Goal: Task Accomplishment & Management: Manage account settings

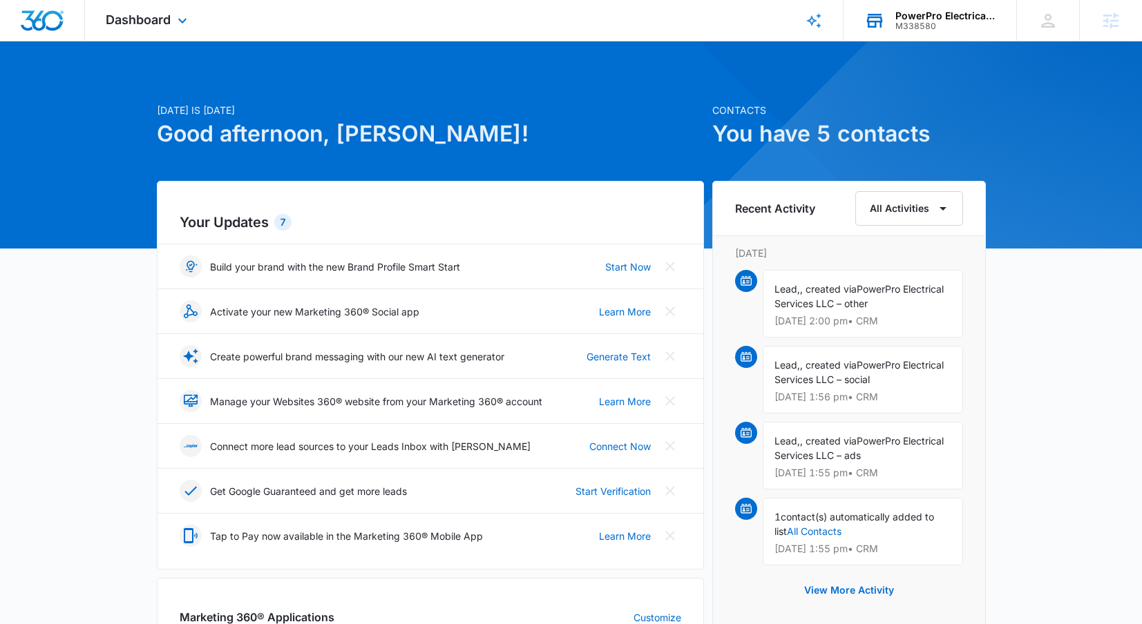
click at [936, 15] on div "PowerPro Electrical Services LLC" at bounding box center [945, 15] width 101 height 11
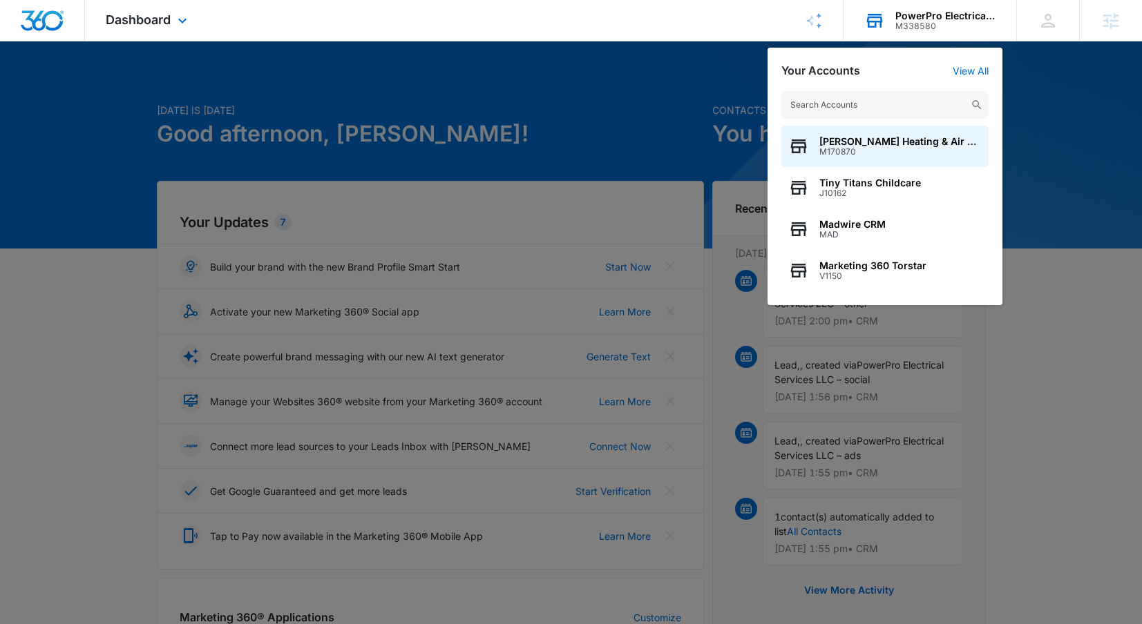
click at [860, 99] on input "text" at bounding box center [884, 105] width 207 height 28
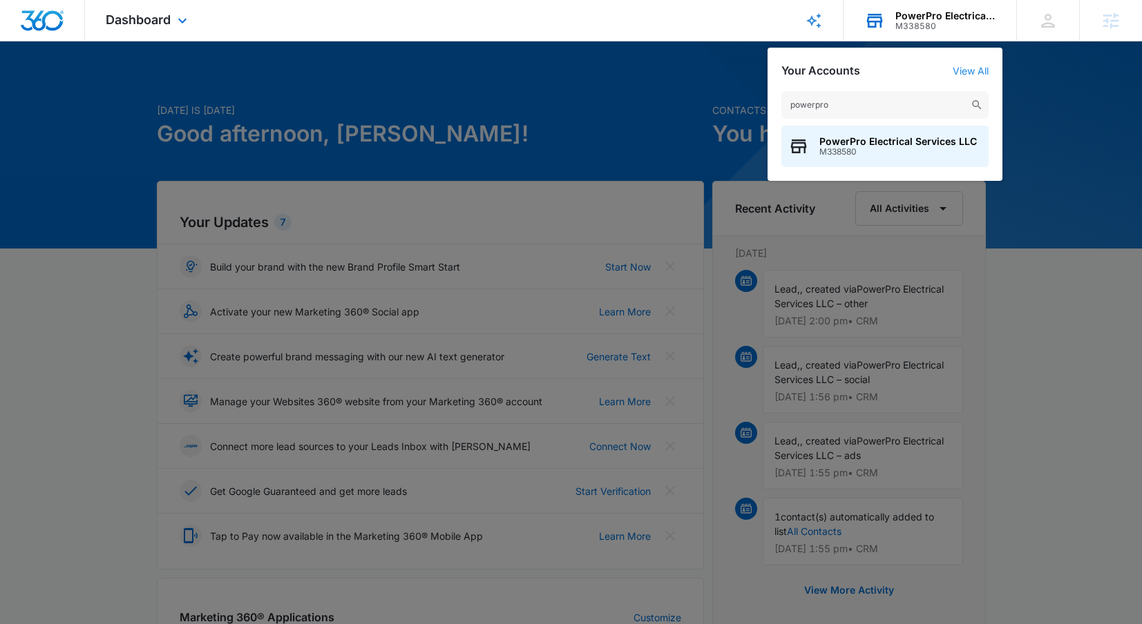
type input "powerpro"
click at [964, 68] on link "View All" at bounding box center [970, 71] width 36 height 12
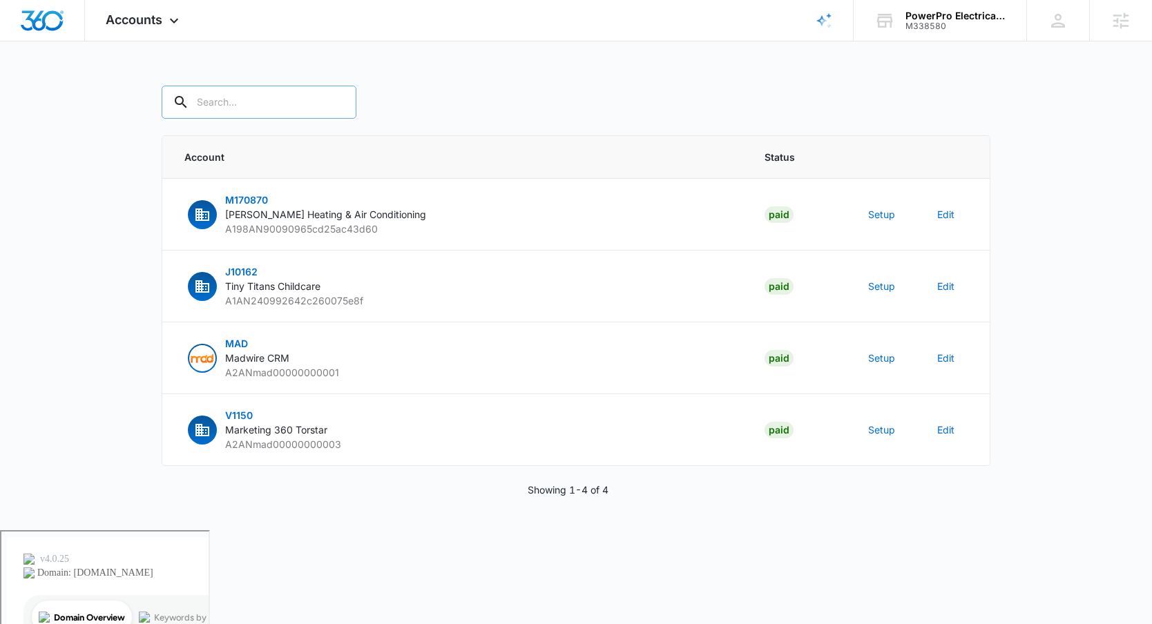
click at [226, 101] on input "text" at bounding box center [259, 102] width 195 height 33
type input "p"
type input "M338580"
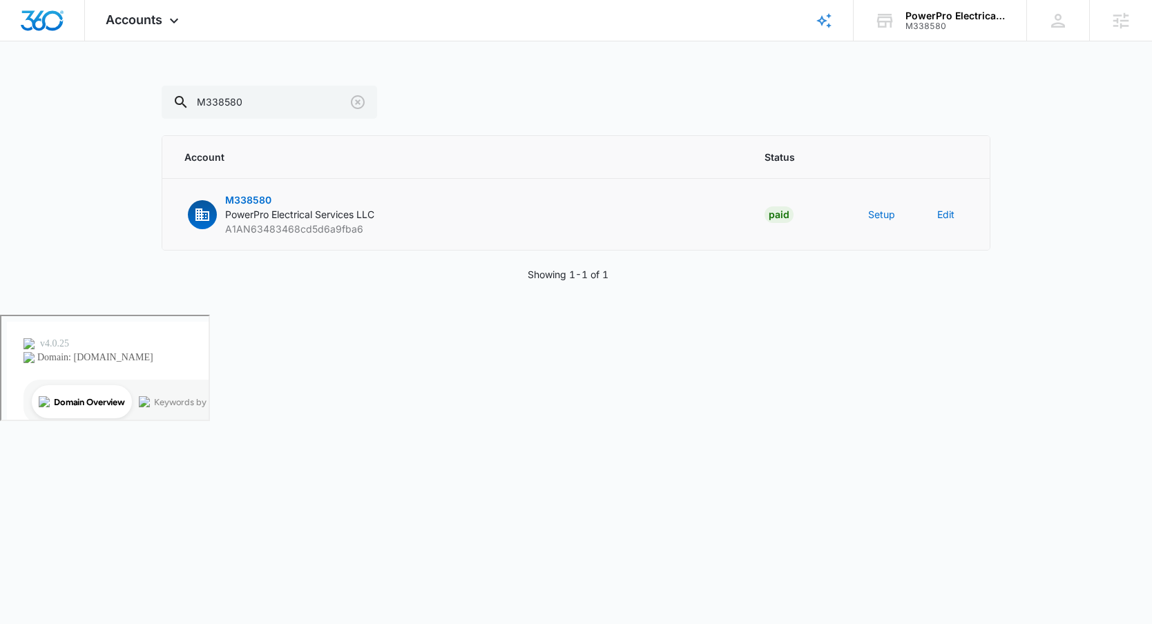
click at [256, 199] on span "M338580" at bounding box center [248, 200] width 46 height 12
click at [891, 220] on button "Setup" at bounding box center [881, 214] width 27 height 15
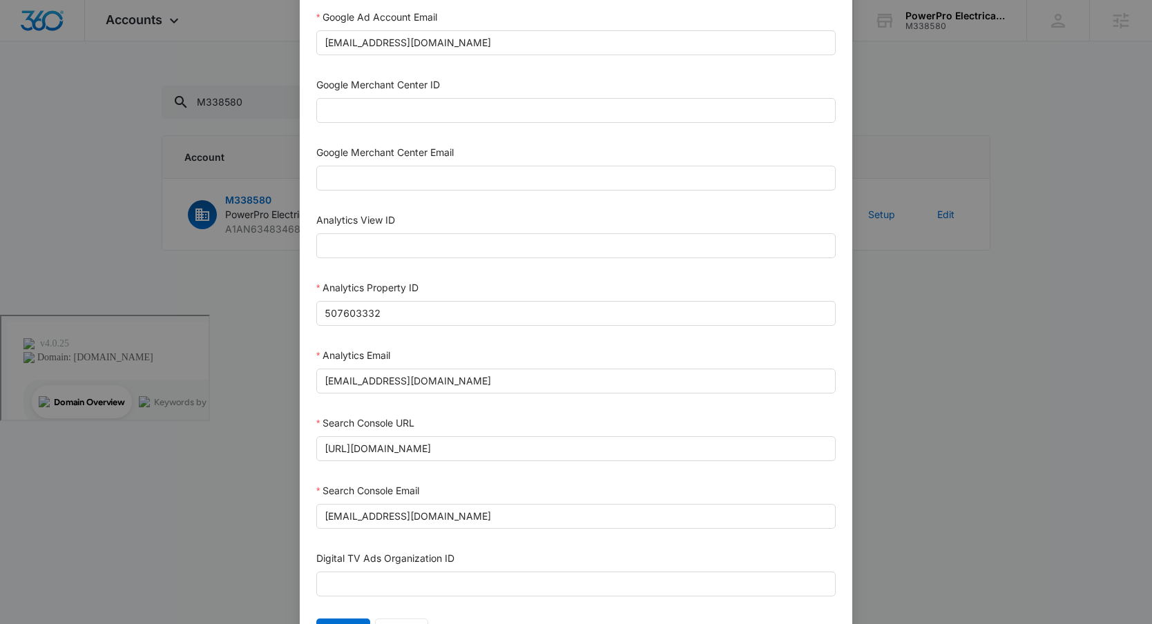
scroll to position [607, 0]
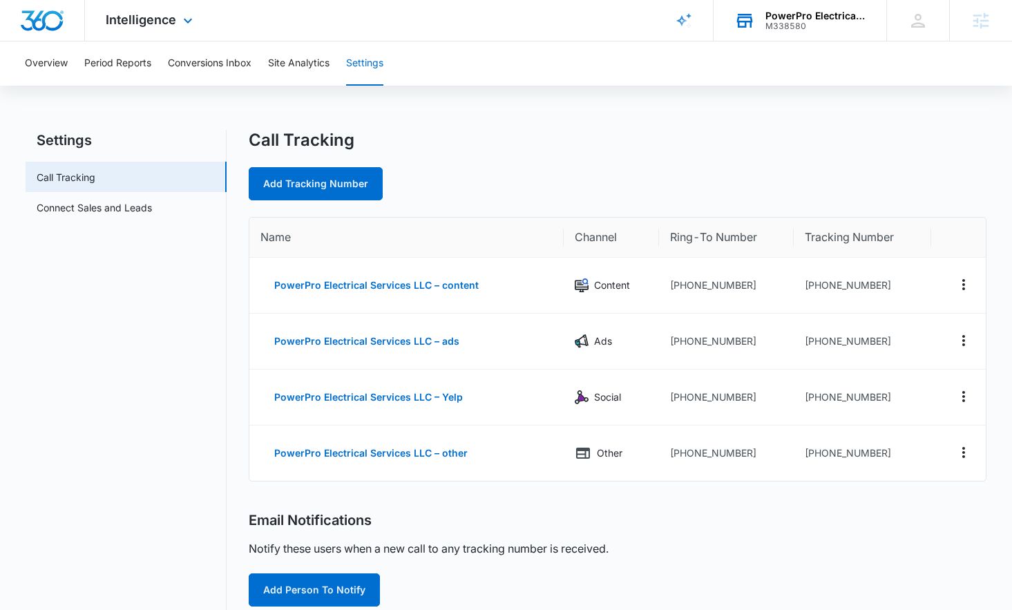
click at [821, 9] on div "PowerPro Electrical Services LLC M338580 Your Accounts View All" at bounding box center [799, 20] width 173 height 41
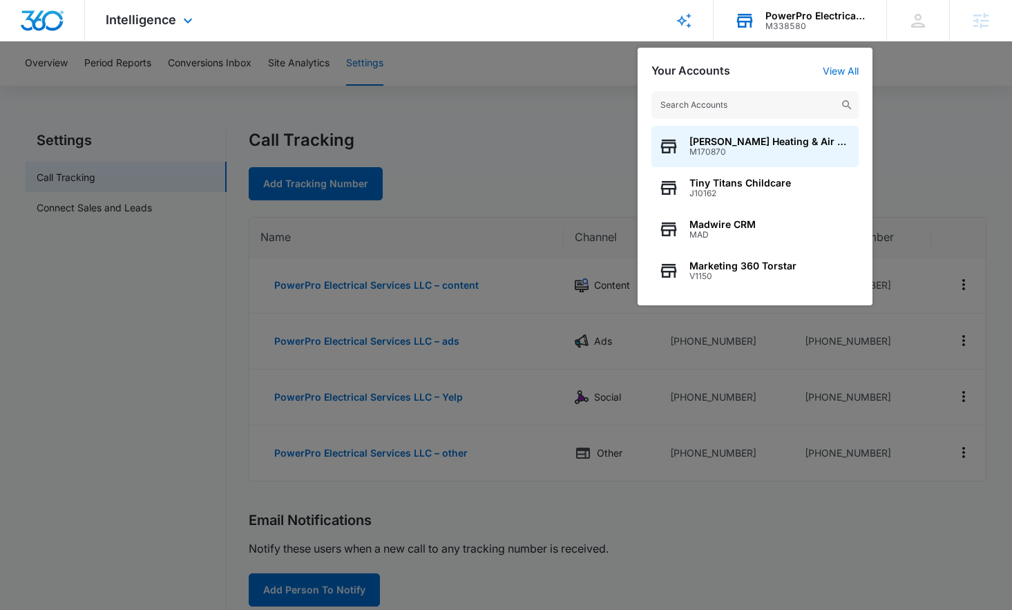
click at [732, 113] on input "text" at bounding box center [754, 105] width 207 height 28
click at [729, 102] on input "text" at bounding box center [754, 105] width 207 height 28
type input "m"
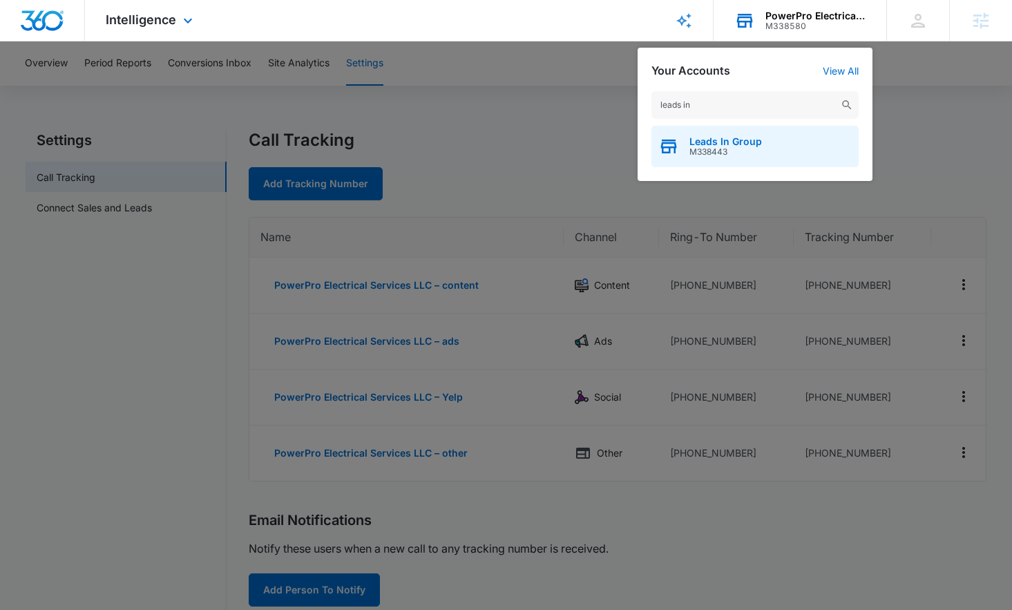
type input "leads in"
click at [705, 143] on span "Leads In Group" at bounding box center [725, 141] width 73 height 11
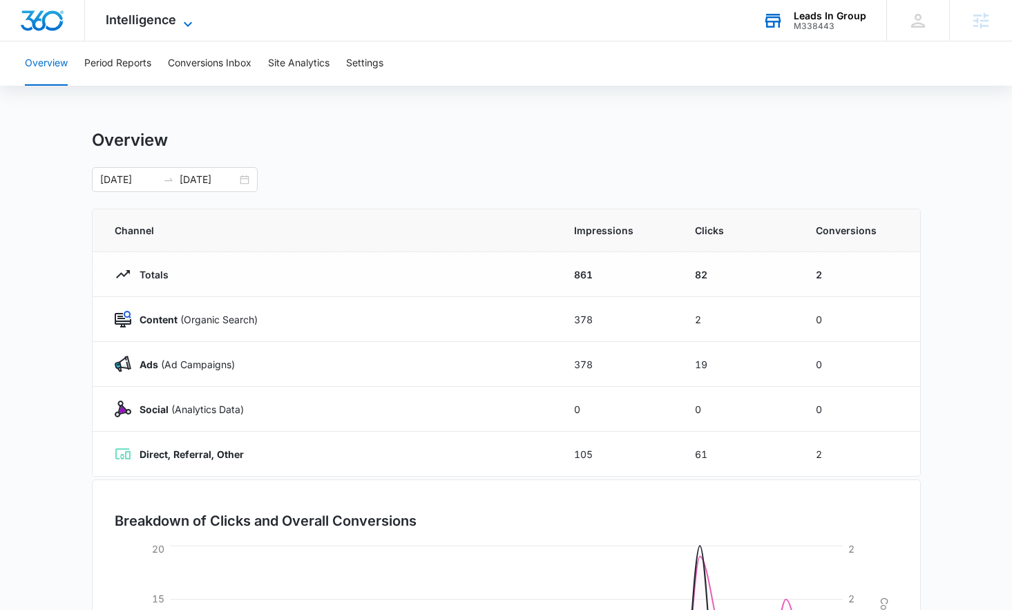
click at [171, 18] on span "Intelligence" at bounding box center [141, 19] width 70 height 15
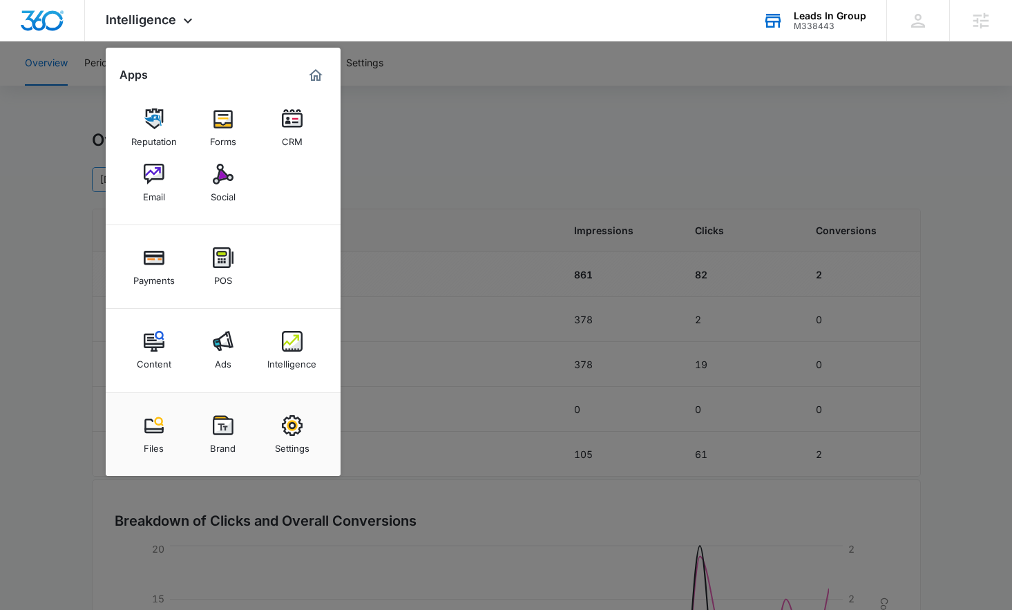
click at [230, 188] on div "Social" at bounding box center [223, 193] width 25 height 18
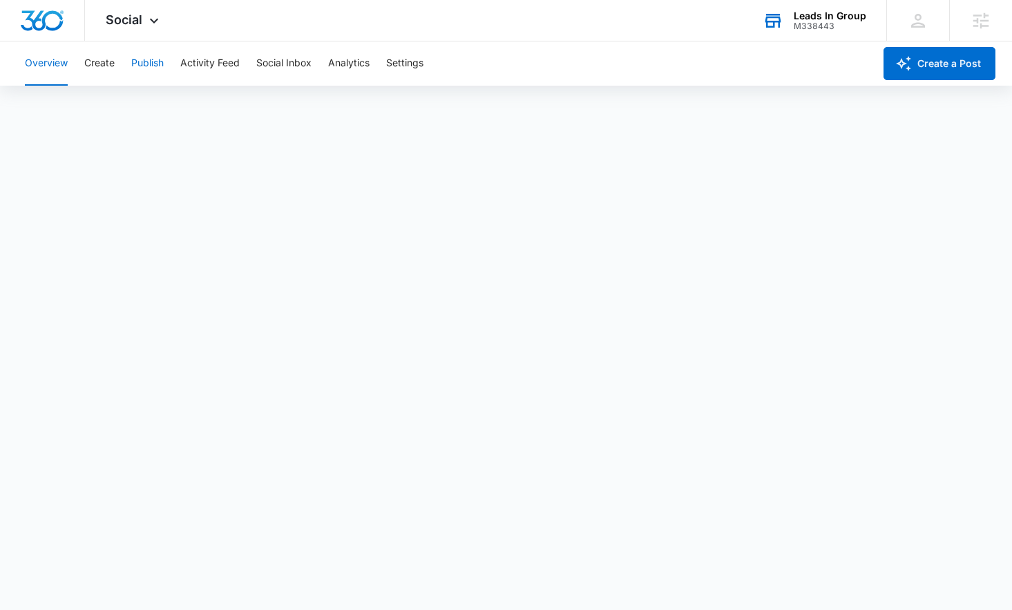
click at [155, 63] on button "Publish" at bounding box center [147, 63] width 32 height 44
click at [414, 56] on button "Settings" at bounding box center [404, 63] width 37 height 44
click at [160, 59] on button "Publish" at bounding box center [147, 63] width 32 height 44
click at [97, 65] on button "Create" at bounding box center [99, 63] width 30 height 44
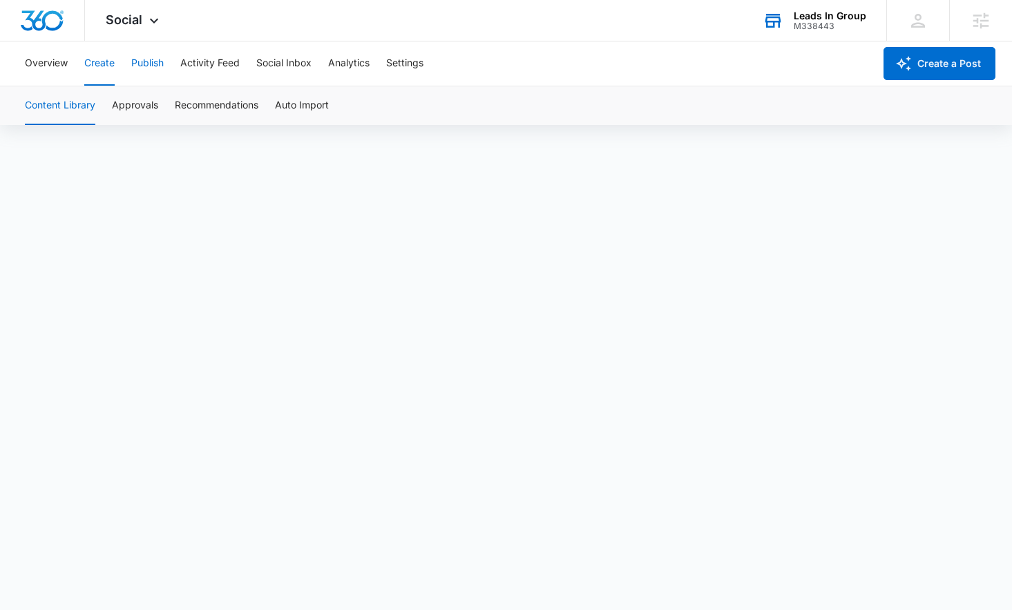
scroll to position [10, 0]
click at [148, 67] on button "Publish" at bounding box center [147, 63] width 32 height 44
click at [33, 61] on button "Overview" at bounding box center [46, 63] width 43 height 44
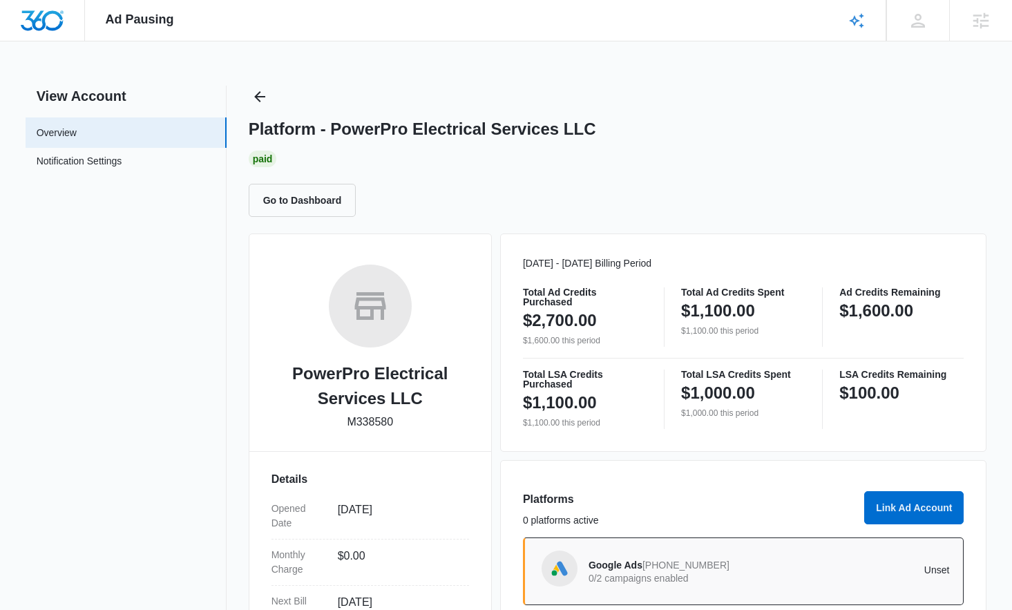
click at [710, 573] on p "0/2 campaigns enabled" at bounding box center [678, 578] width 180 height 10
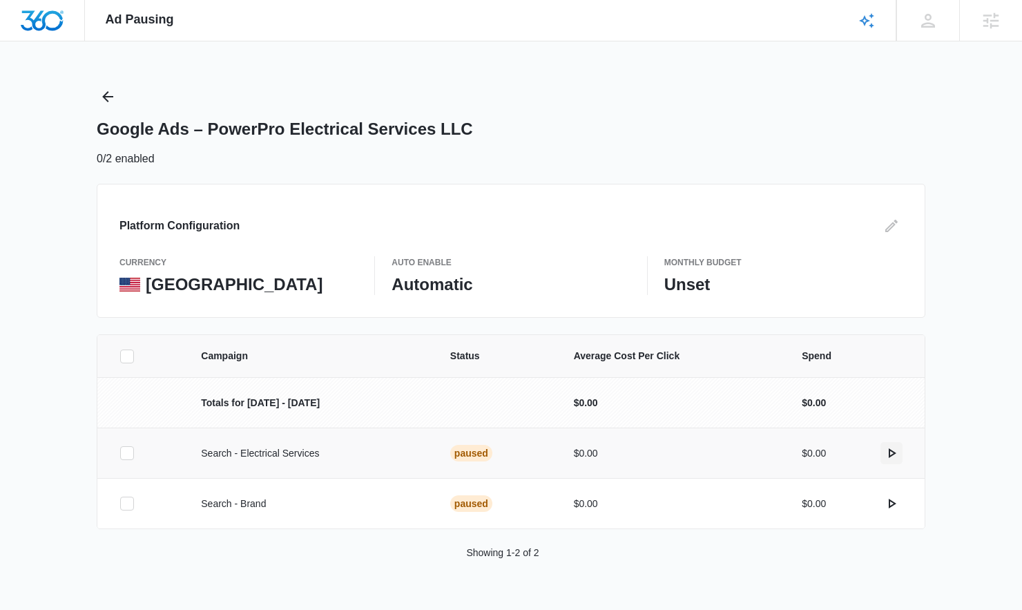
click at [893, 451] on icon "actions.activate" at bounding box center [893, 453] width 8 height 10
click at [894, 503] on icon "actions.activate" at bounding box center [893, 504] width 8 height 10
click at [892, 452] on icon "actions.activate" at bounding box center [893, 453] width 8 height 10
click at [890, 454] on icon "actions.activate" at bounding box center [891, 453] width 17 height 17
